Goal: Task Accomplishment & Management: Manage account settings

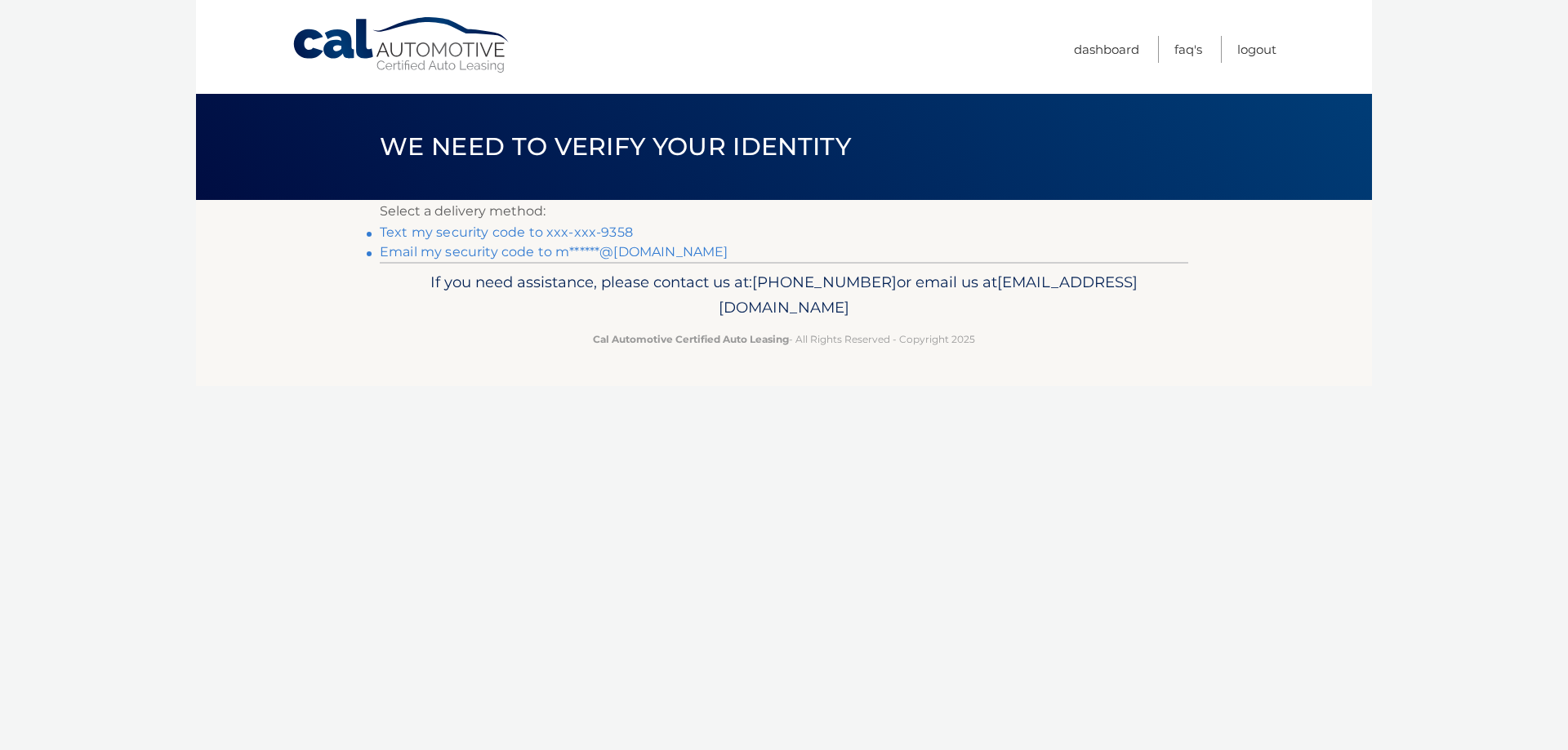
click at [467, 233] on link "Text my security code to xxx-xxx-9358" at bounding box center [506, 231] width 253 height 15
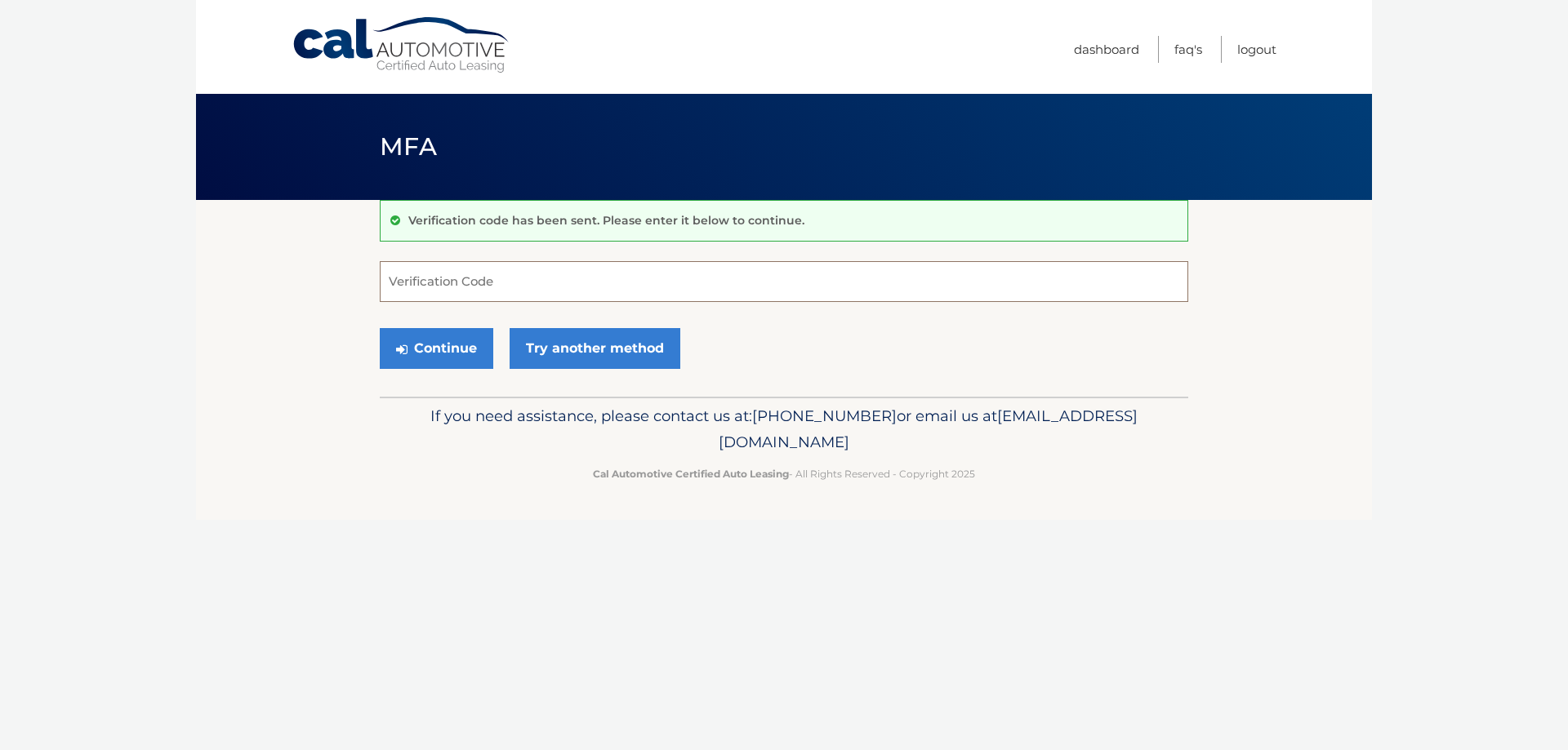
click at [462, 286] on input "Verification Code" at bounding box center [784, 282] width 809 height 41
type input "706127"
click at [431, 352] on button "Continue" at bounding box center [436, 348] width 114 height 41
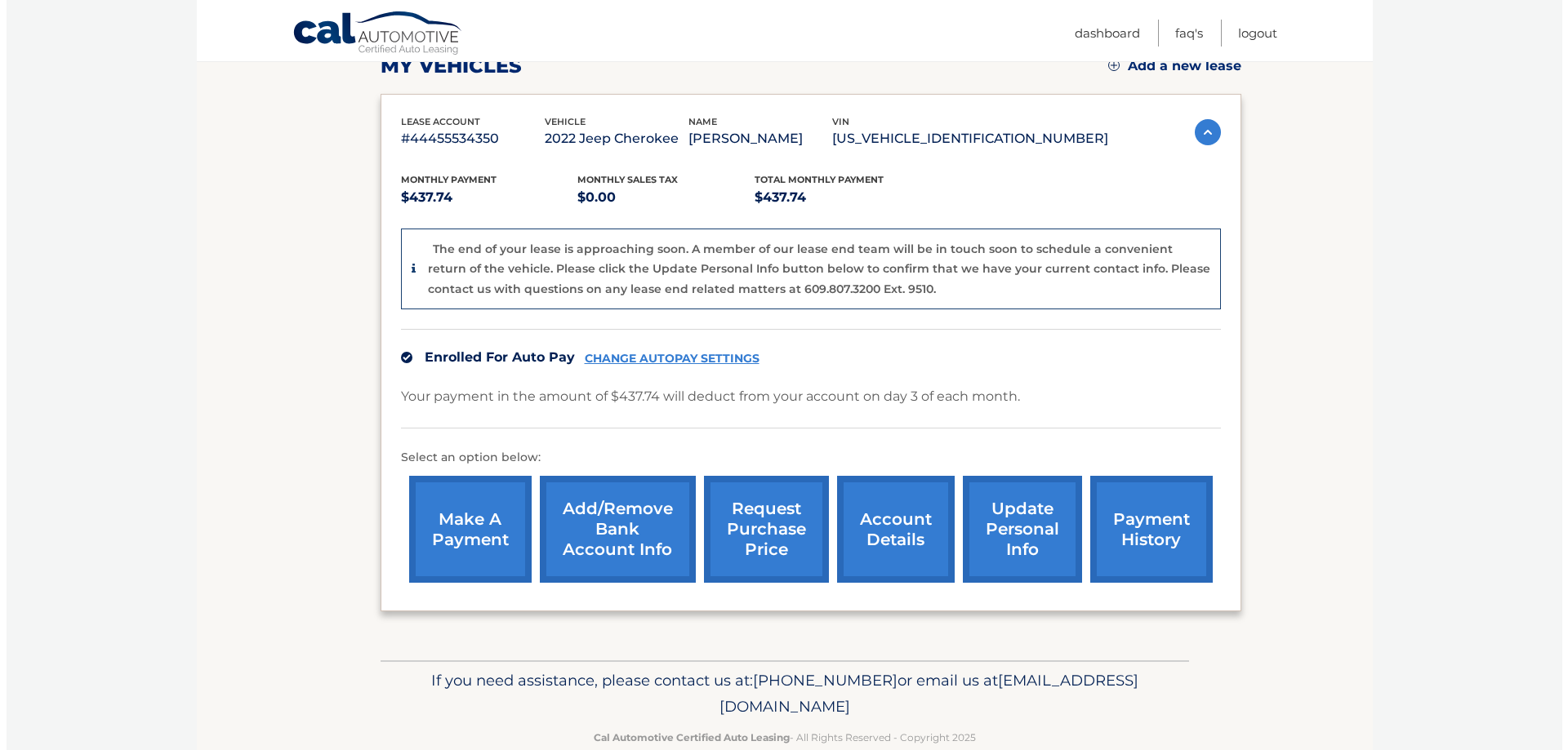
scroll to position [245, 0]
click at [754, 524] on link "request purchase price" at bounding box center [759, 528] width 125 height 107
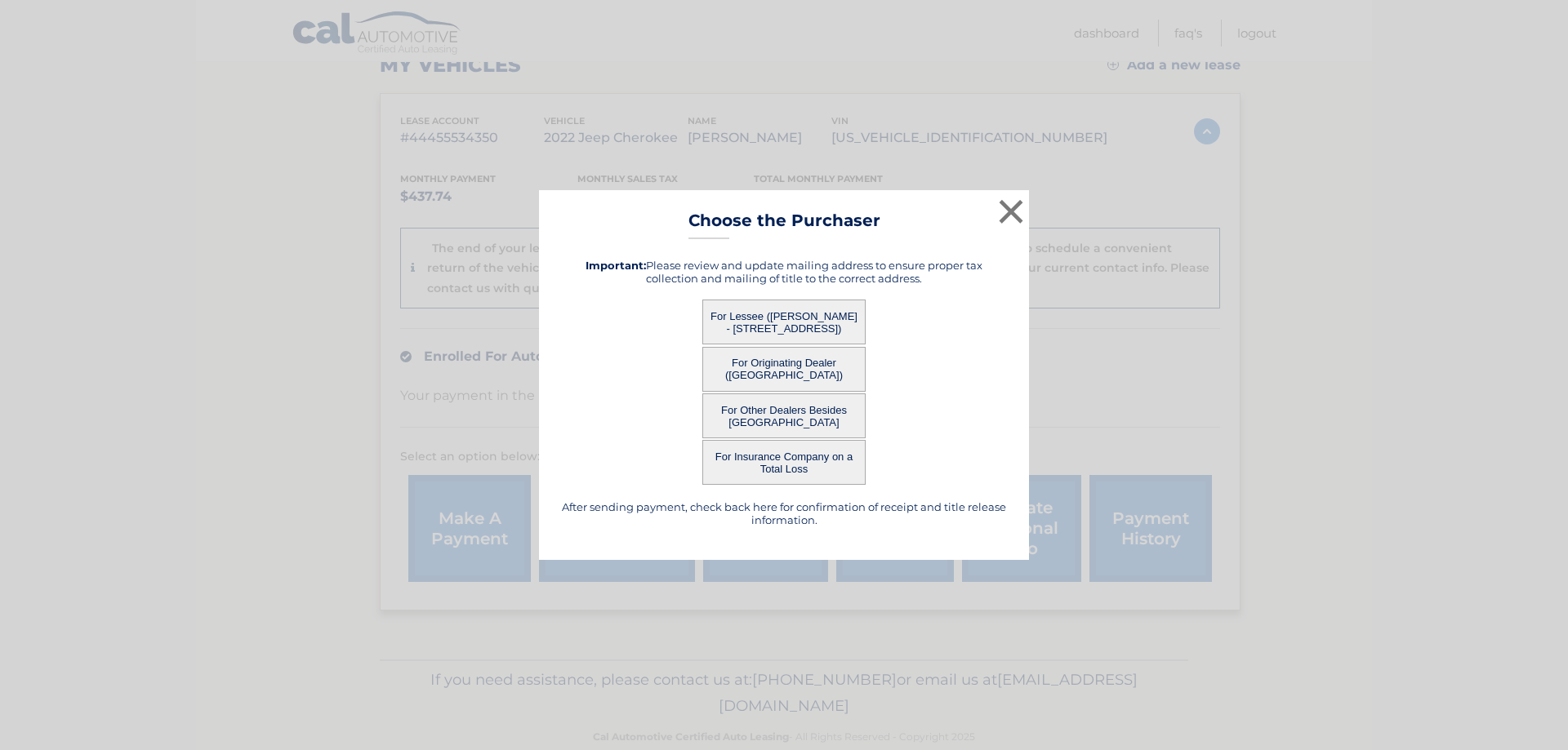
click at [776, 319] on button "For Lessee (PAOLO MUCCITELLI - 3845 CRANBERRY LN, , SHRUB OAK, ny 10588)" at bounding box center [784, 322] width 163 height 45
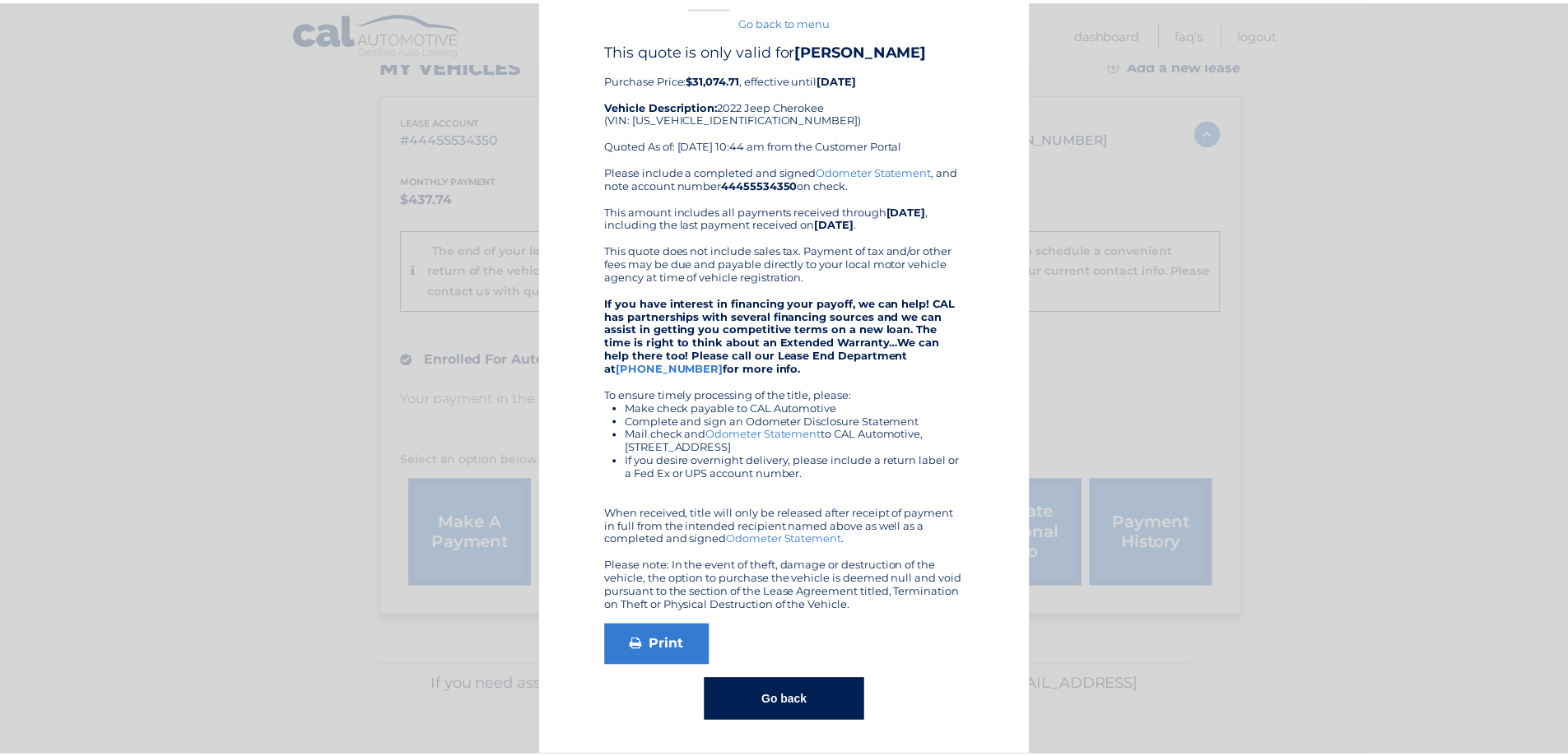
scroll to position [0, 0]
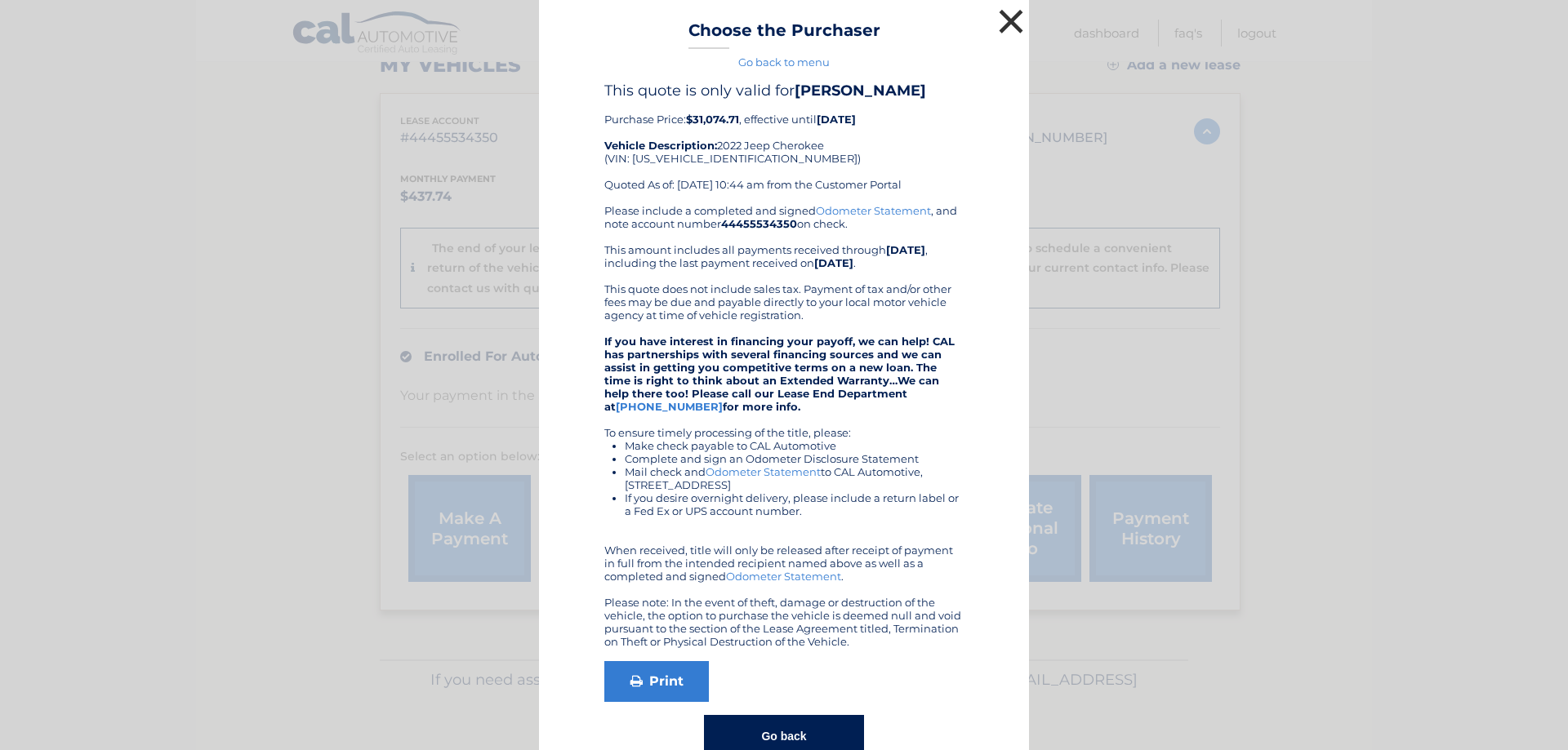
click at [1007, 22] on button "×" at bounding box center [1011, 21] width 33 height 33
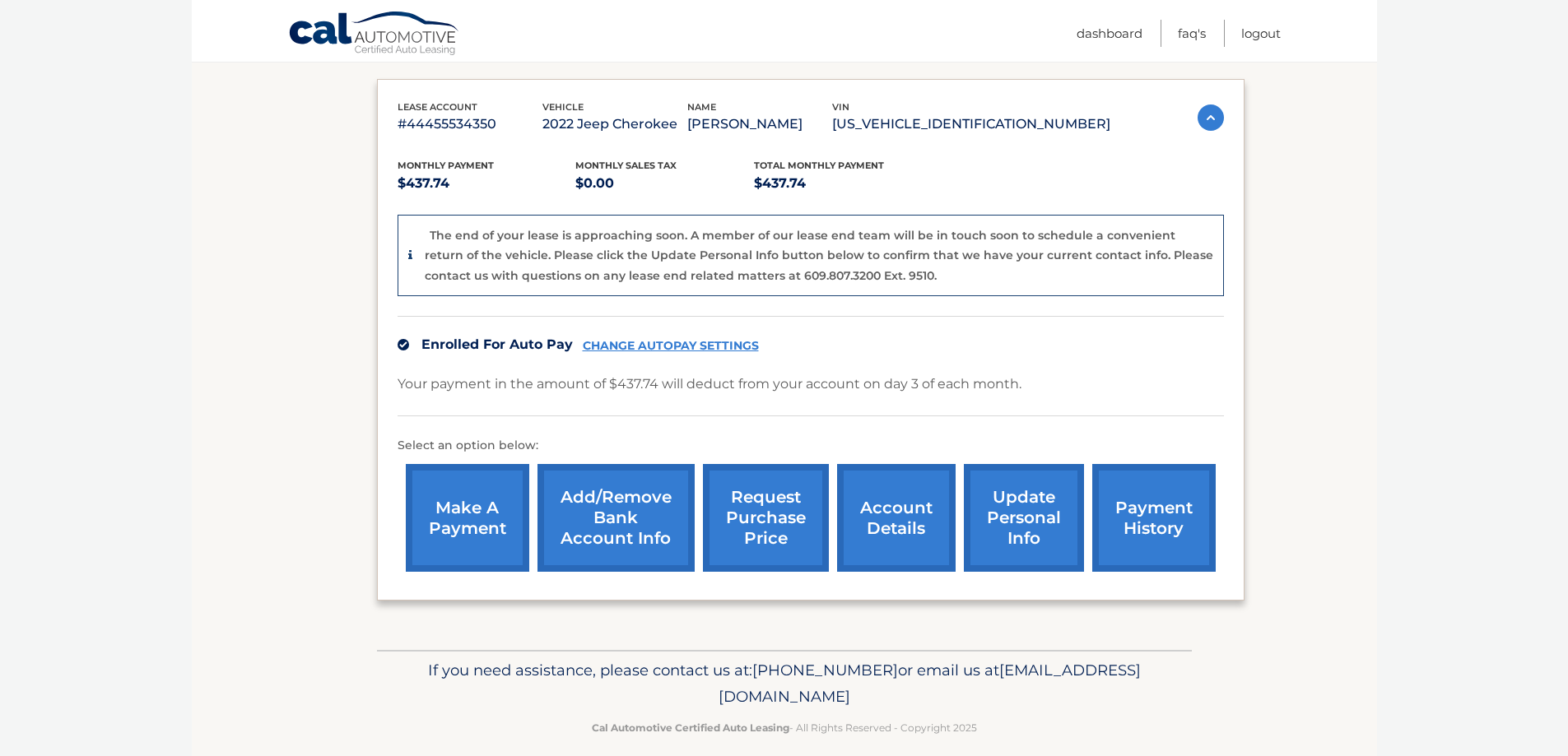
scroll to position [281, 0]
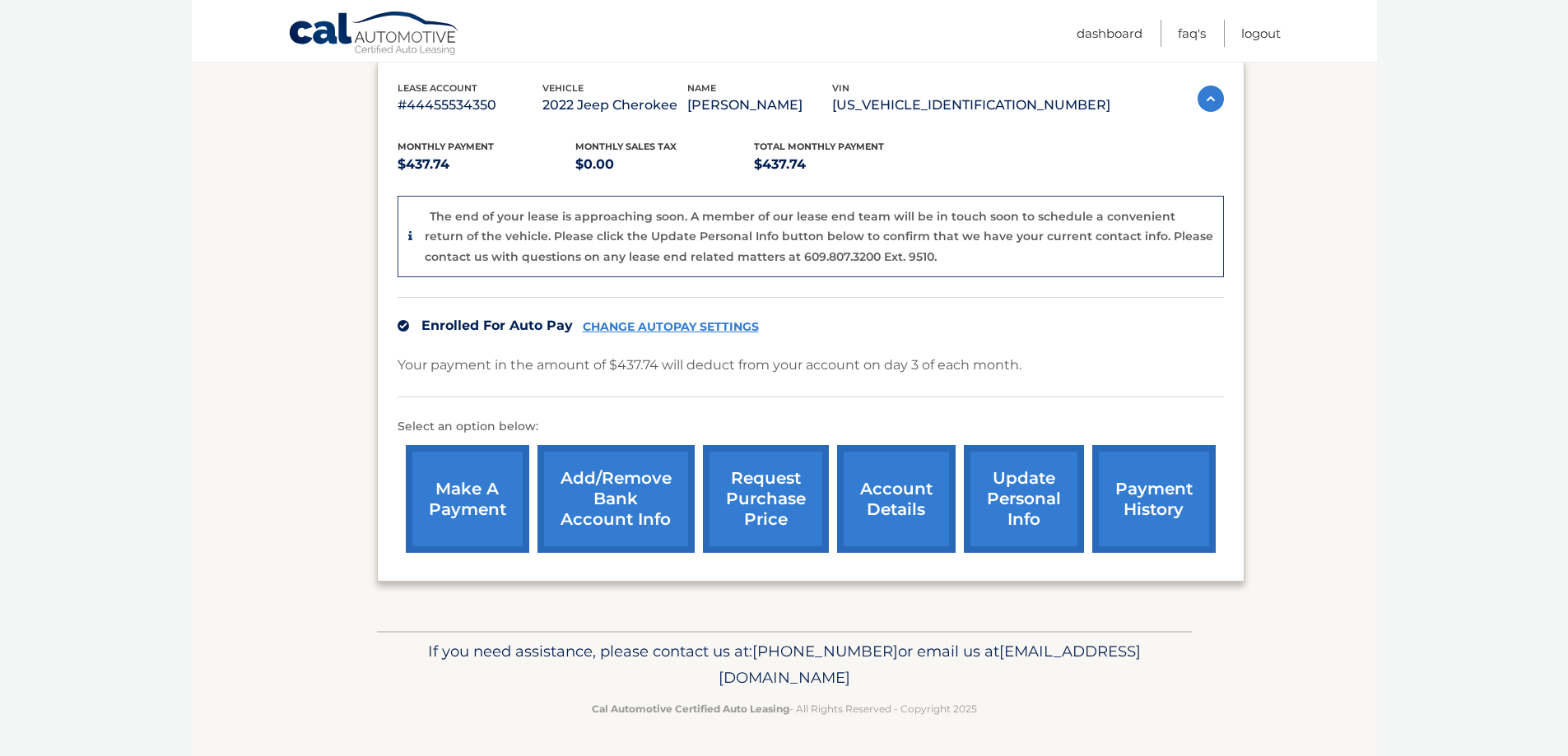
click at [895, 491] on link "account details" at bounding box center [897, 499] width 119 height 108
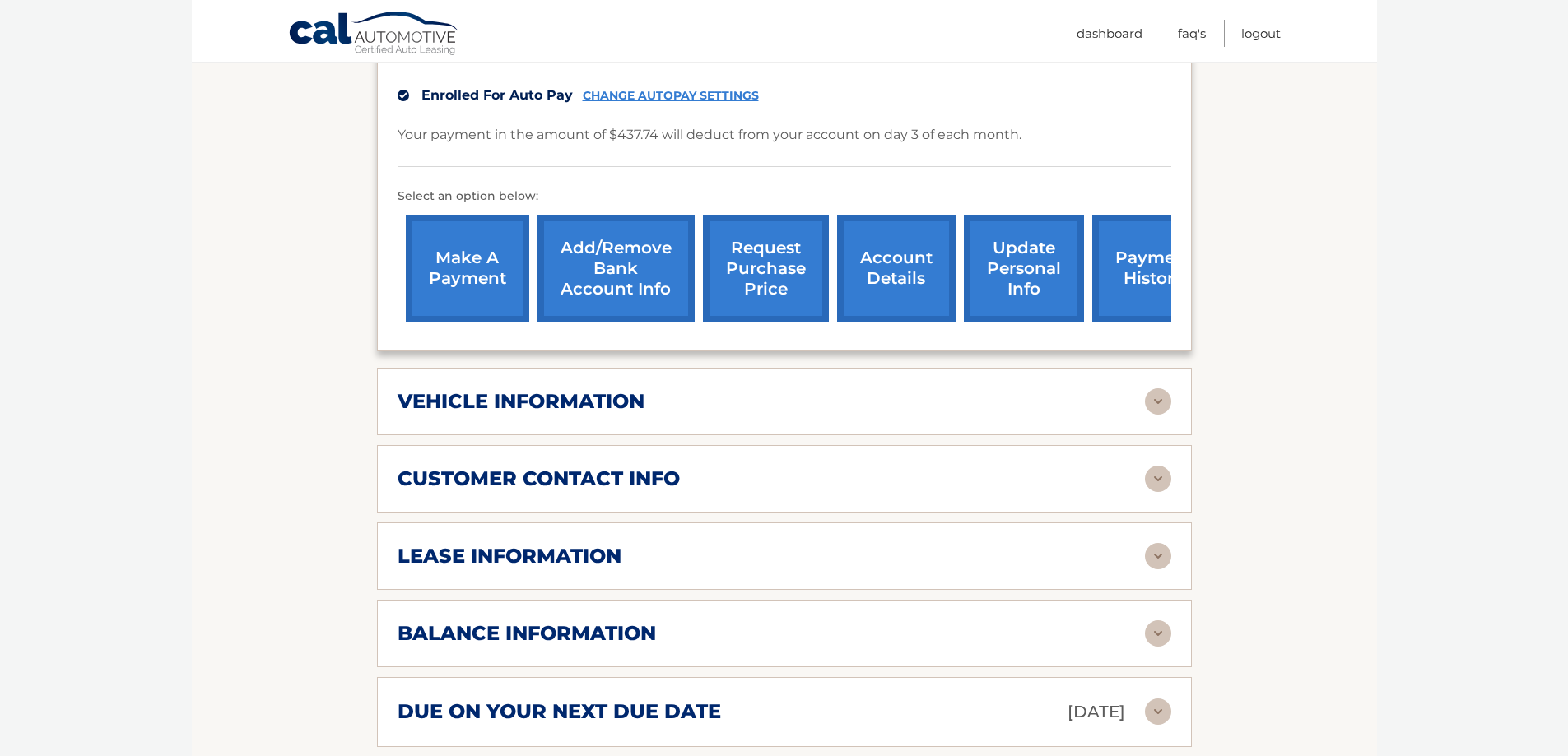
scroll to position [576, 0]
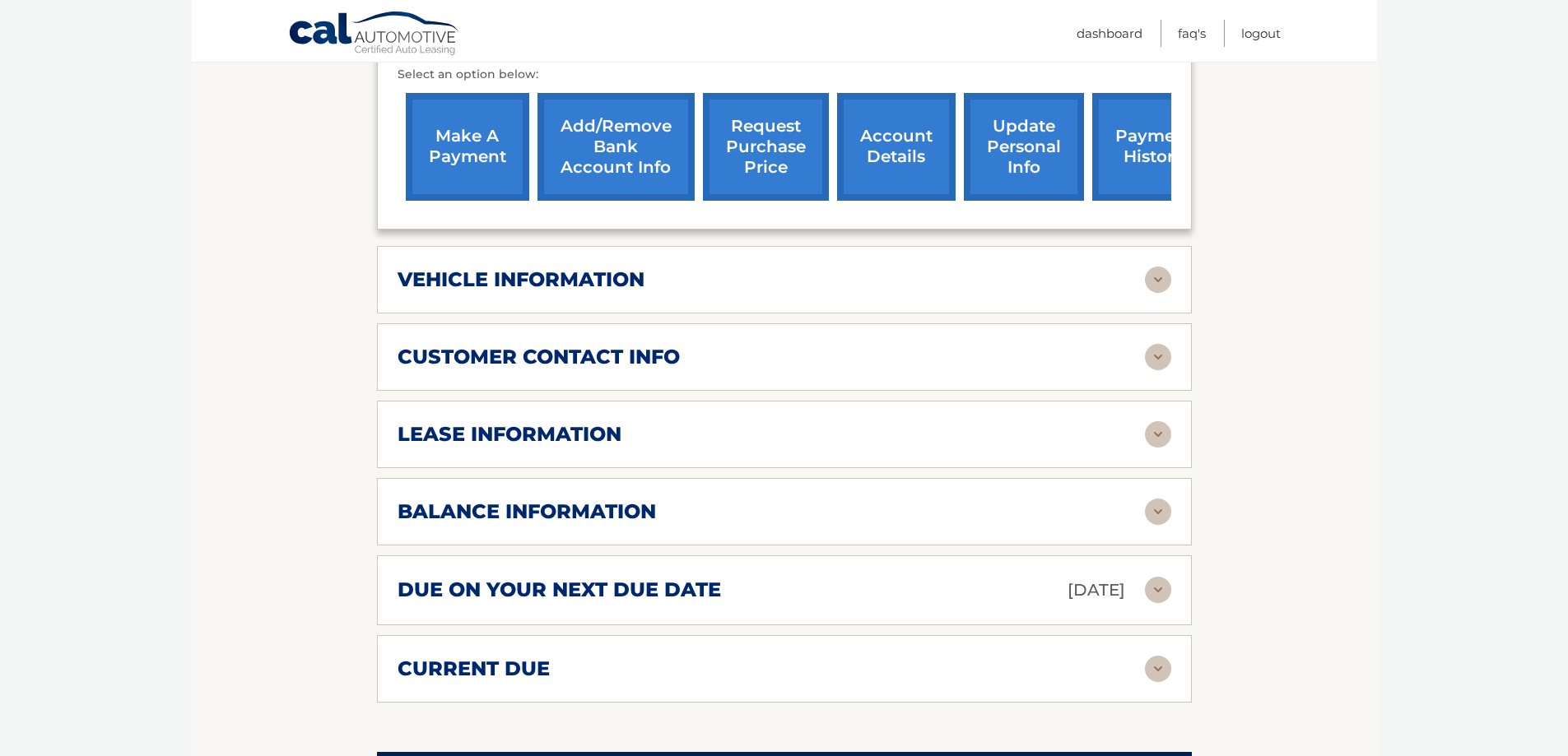
click at [1161, 422] on img at bounding box center [1158, 434] width 26 height 26
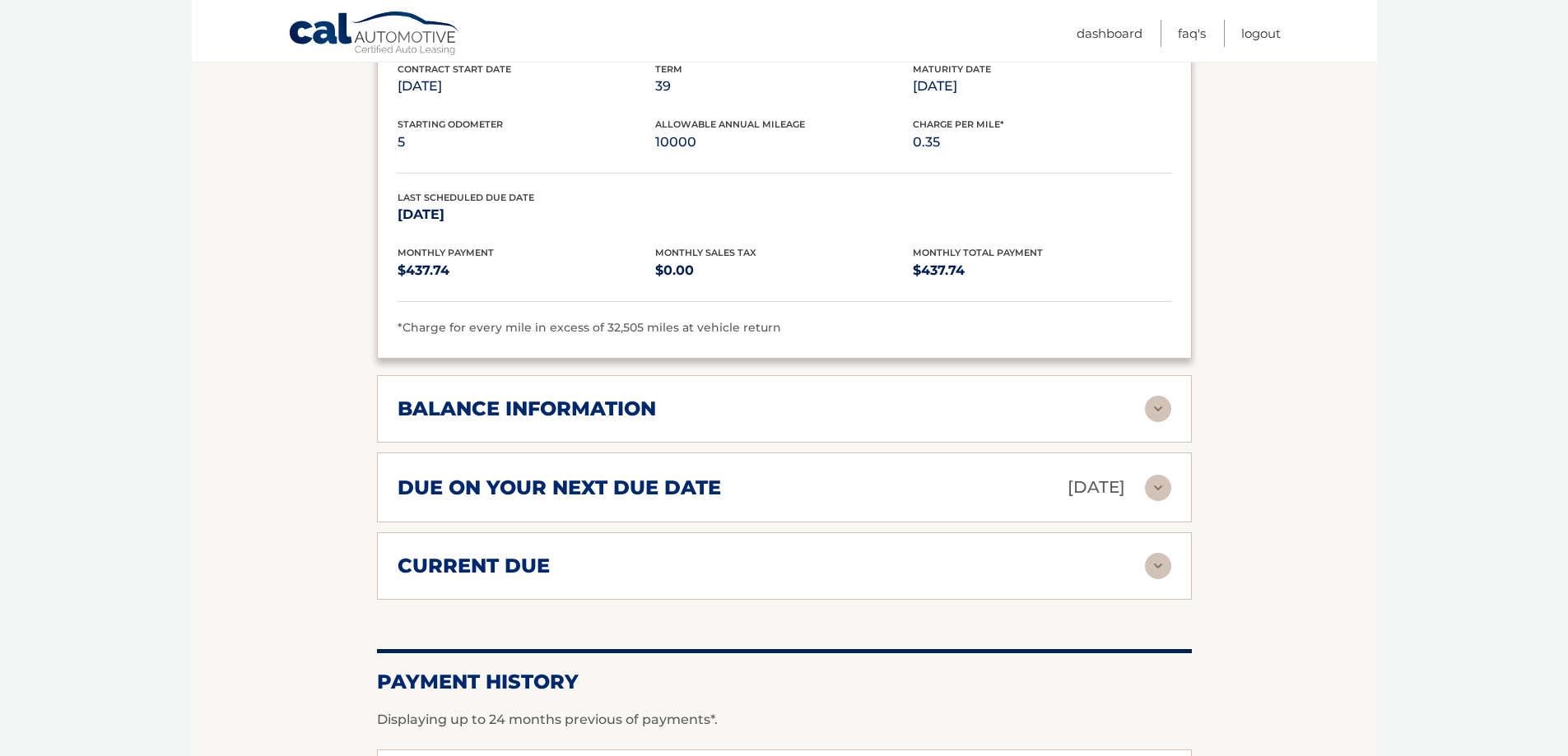
scroll to position [1070, 0]
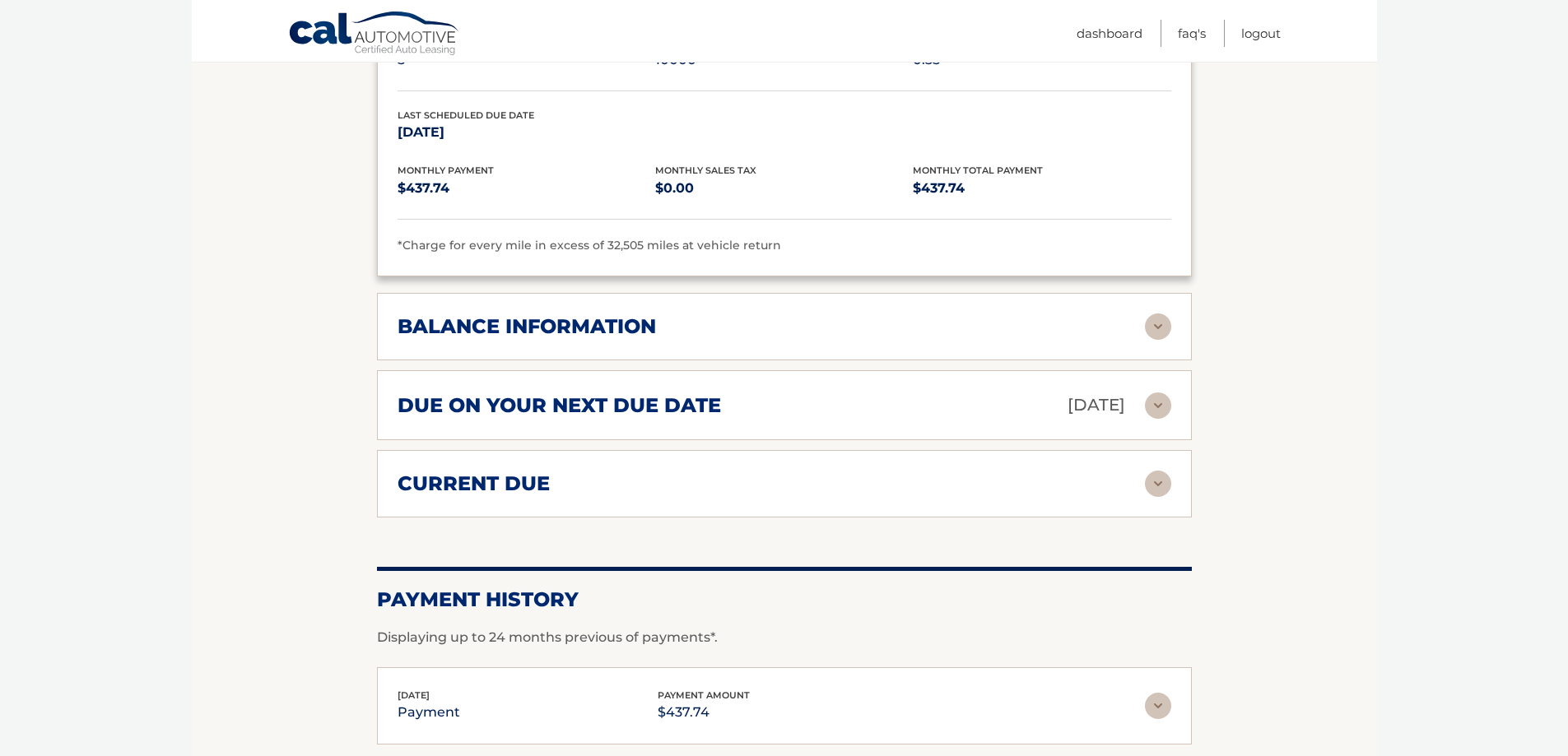
click at [1157, 314] on img at bounding box center [1158, 326] width 26 height 26
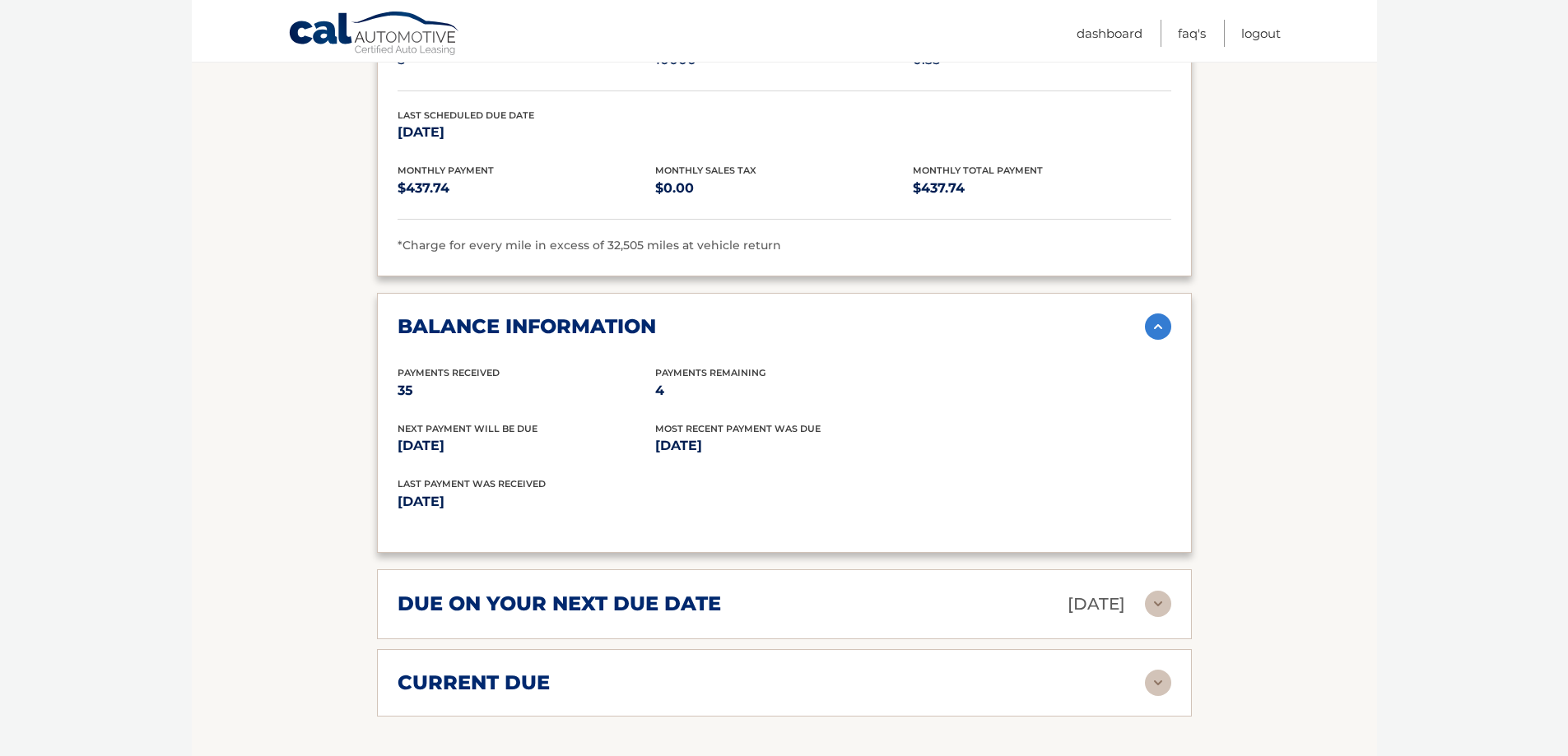
click at [1157, 314] on img at bounding box center [1158, 326] width 26 height 26
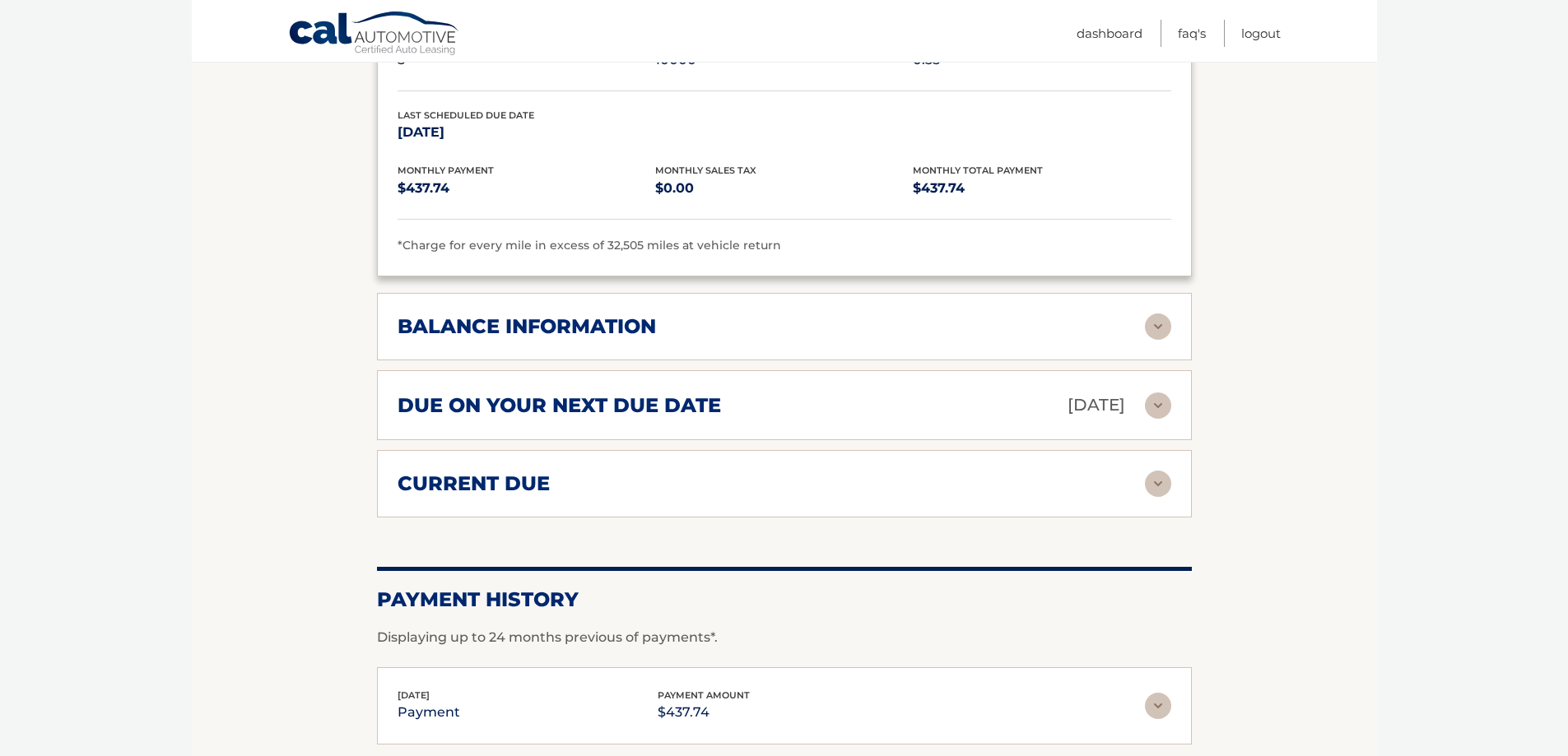
click at [1158, 471] on img at bounding box center [1158, 483] width 26 height 26
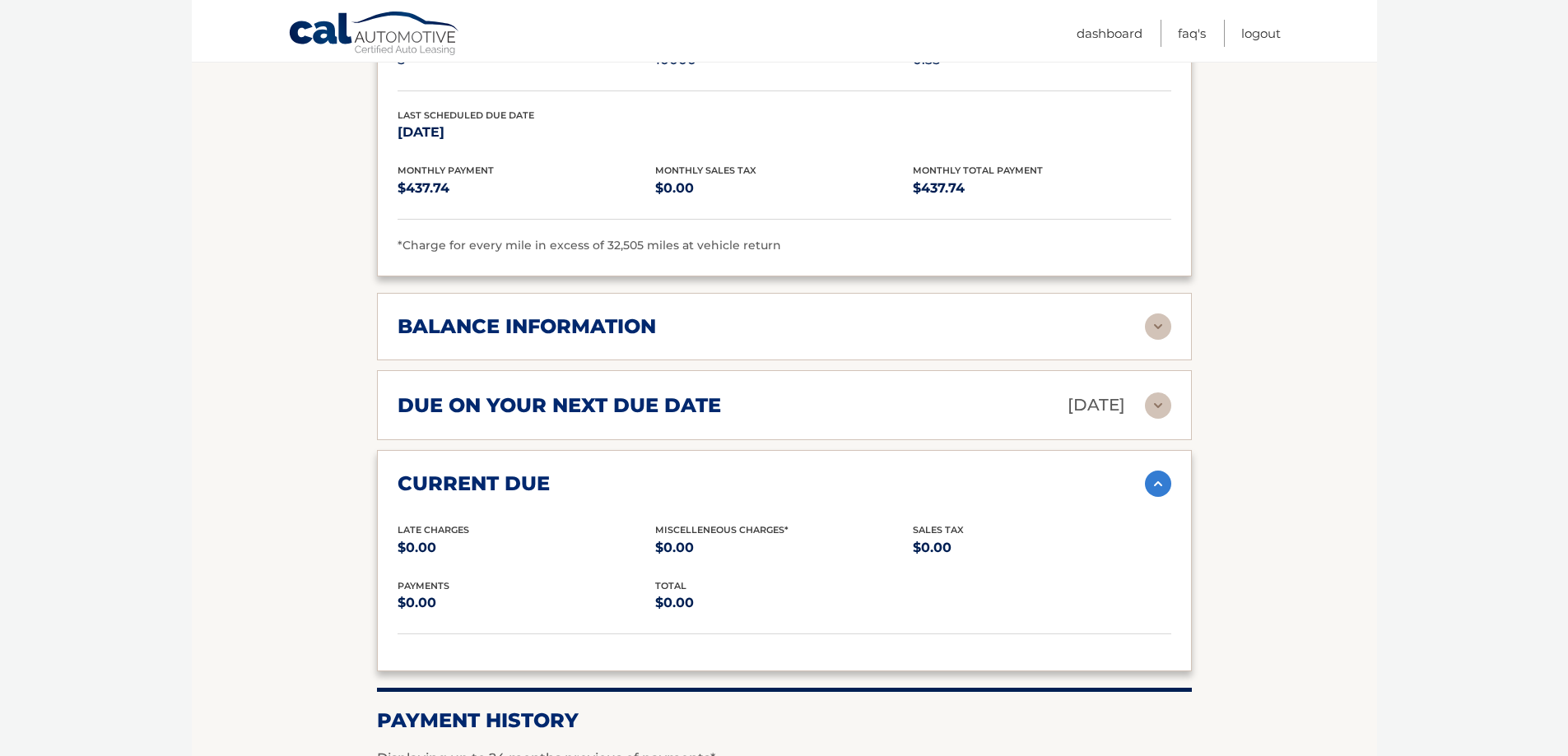
click at [1158, 471] on img at bounding box center [1158, 483] width 26 height 26
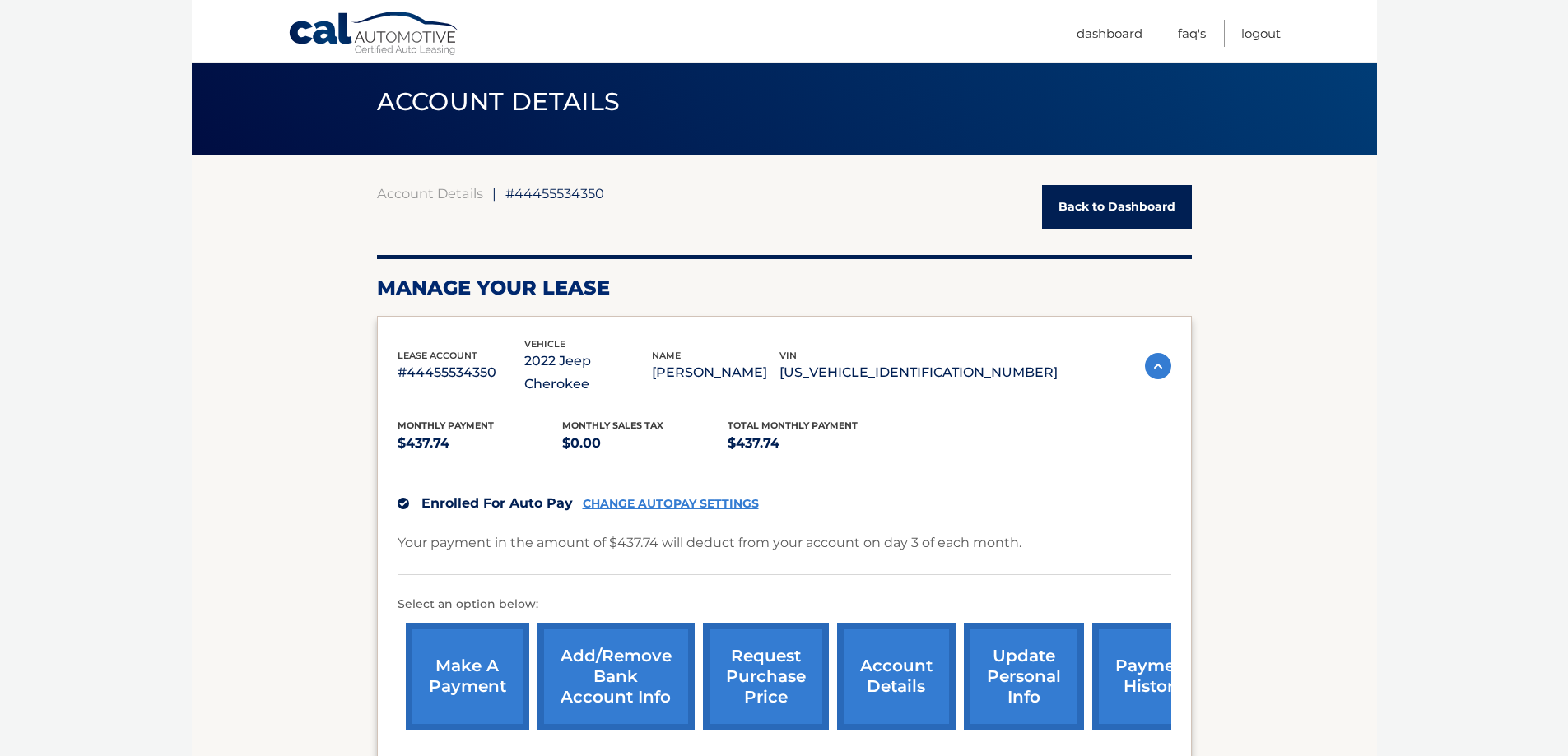
scroll to position [0, 0]
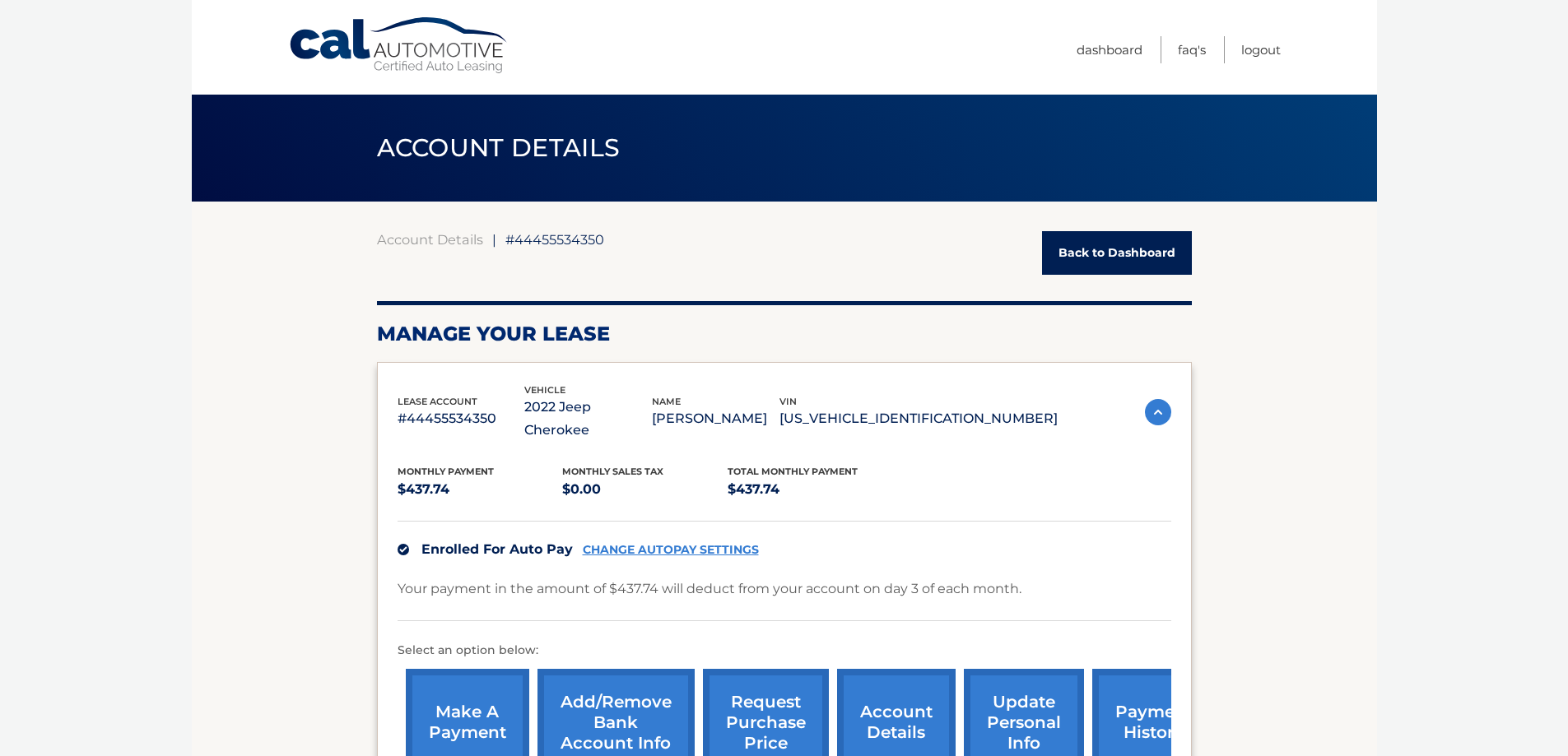
click at [1098, 247] on link "Back to Dashboard" at bounding box center [1117, 253] width 150 height 44
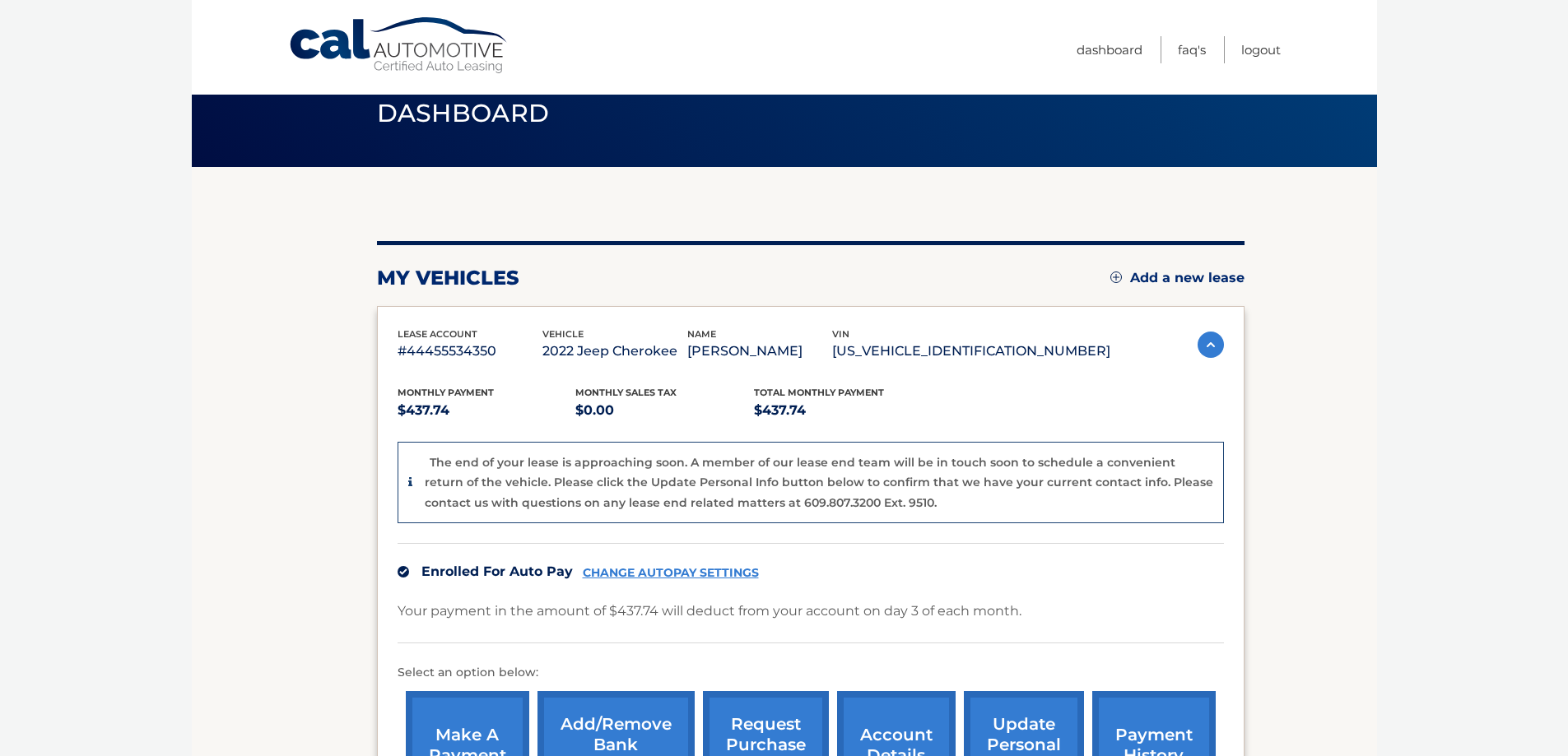
scroll to position [34, 0]
